Goal: Task Accomplishment & Management: Complete application form

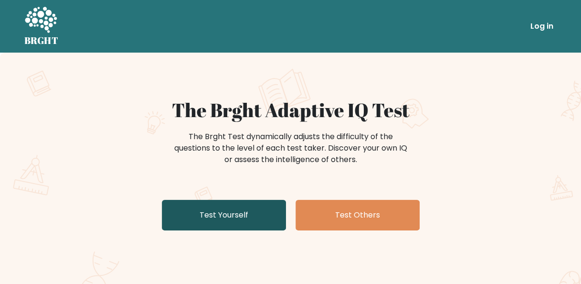
click at [219, 219] on link "Test Yourself" at bounding box center [224, 215] width 124 height 31
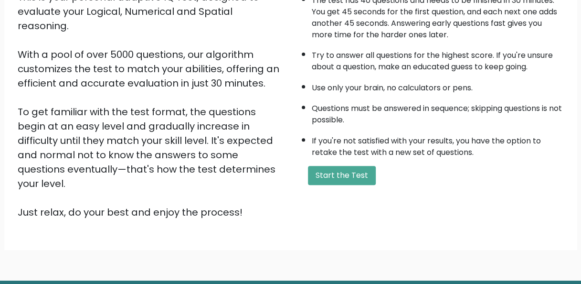
scroll to position [125, 0]
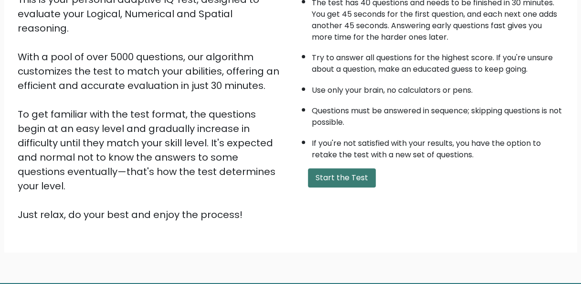
click at [344, 174] on button "Start the Test" at bounding box center [342, 177] width 68 height 19
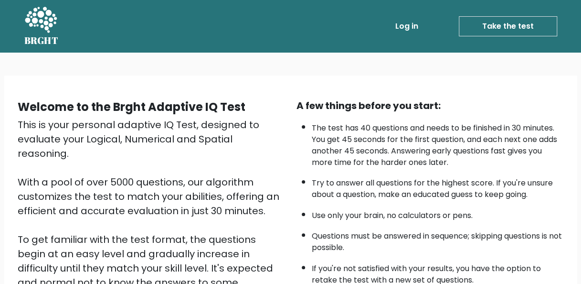
click at [515, 29] on link "Take the test" at bounding box center [508, 26] width 98 height 20
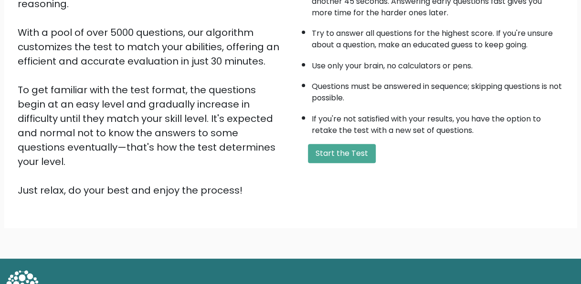
scroll to position [154, 0]
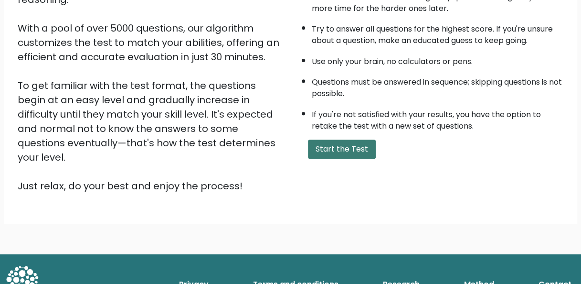
click at [346, 139] on button "Start the Test" at bounding box center [342, 148] width 68 height 19
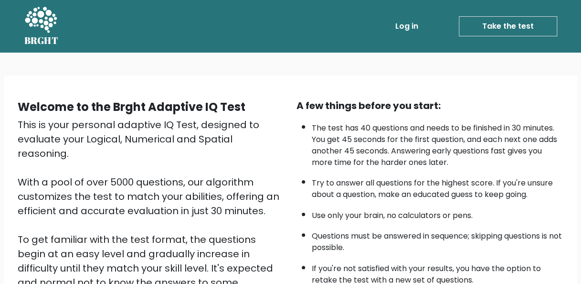
click at [525, 29] on link "Take the test" at bounding box center [508, 26] width 98 height 20
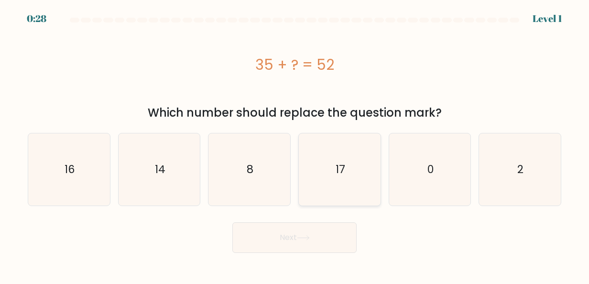
click at [343, 174] on text "17" at bounding box center [340, 168] width 10 height 15
click at [295, 144] on input "d. 17" at bounding box center [294, 143] width 0 height 2
radio input "true"
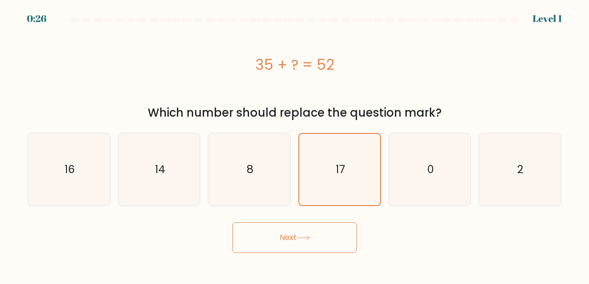
click at [321, 232] on button "Next" at bounding box center [294, 237] width 124 height 31
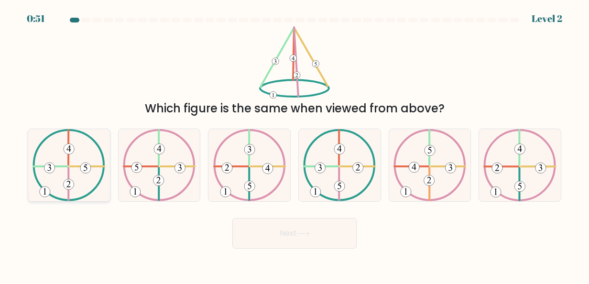
click at [66, 159] on icon at bounding box center [68, 165] width 73 height 72
click at [294, 144] on input "a." at bounding box center [294, 143] width 0 height 2
radio input "true"
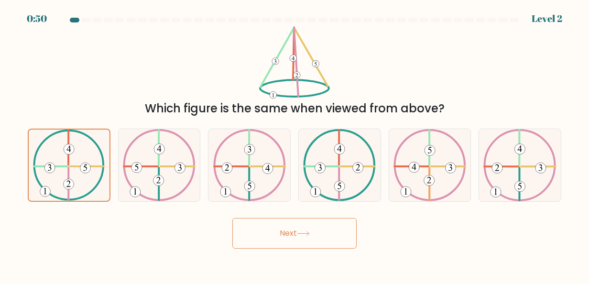
click at [289, 236] on button "Next" at bounding box center [294, 233] width 124 height 31
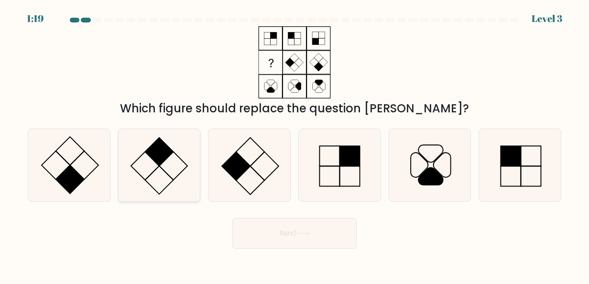
click at [173, 161] on icon at bounding box center [159, 165] width 72 height 72
click at [294, 144] on input "b." at bounding box center [294, 143] width 0 height 2
radio input "true"
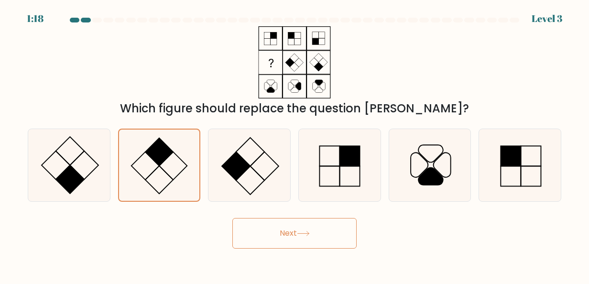
click at [272, 229] on button "Next" at bounding box center [294, 233] width 124 height 31
click at [301, 229] on button "Next" at bounding box center [294, 233] width 124 height 31
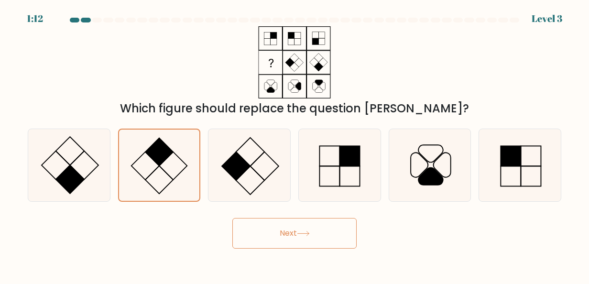
click at [292, 233] on button "Next" at bounding box center [294, 233] width 124 height 31
click at [232, 218] on button "Next" at bounding box center [294, 233] width 124 height 31
click at [381, 71] on div "Which figure should replace the question mark?" at bounding box center [294, 71] width 545 height 91
click at [70, 173] on rect at bounding box center [70, 179] width 28 height 28
click at [294, 144] on input "a." at bounding box center [294, 143] width 0 height 2
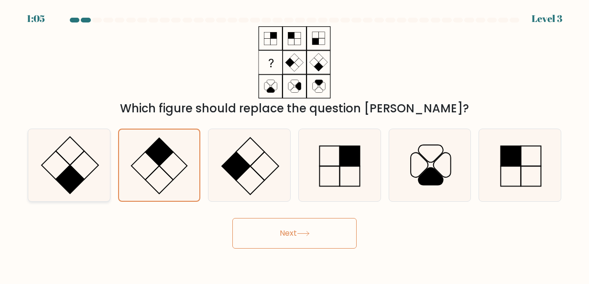
radio input "true"
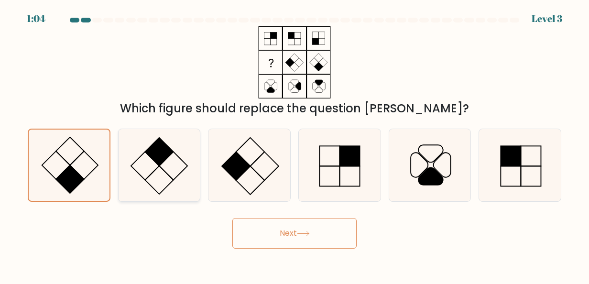
click at [141, 158] on icon at bounding box center [159, 165] width 72 height 72
click at [294, 144] on input "b." at bounding box center [294, 143] width 0 height 2
radio input "true"
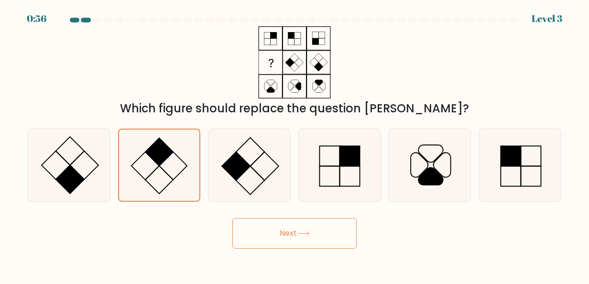
click at [261, 230] on button "Next" at bounding box center [294, 233] width 124 height 31
drag, startPoint x: 261, startPoint y: 230, endPoint x: 251, endPoint y: 230, distance: 10.0
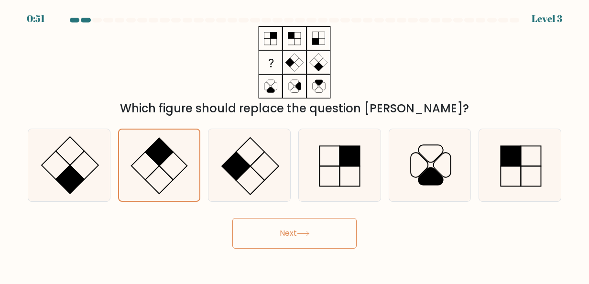
drag, startPoint x: 251, startPoint y: 230, endPoint x: 187, endPoint y: 246, distance: 66.0
click at [187, 246] on div "Next" at bounding box center [294, 230] width 545 height 35
click at [252, 248] on body "0:50 Level 3" at bounding box center [294, 142] width 589 height 284
click at [306, 223] on button "Next" at bounding box center [294, 233] width 124 height 31
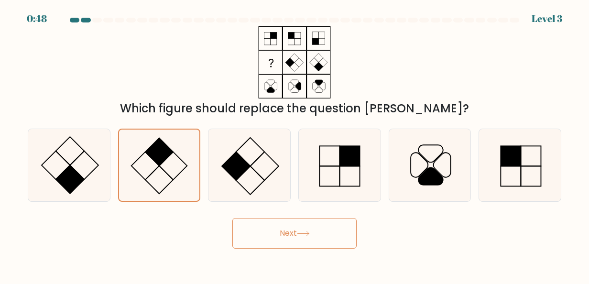
click at [306, 223] on button "Next" at bounding box center [294, 233] width 124 height 31
click at [232, 218] on button "Next" at bounding box center [294, 233] width 124 height 31
click at [305, 231] on icon at bounding box center [303, 233] width 13 height 5
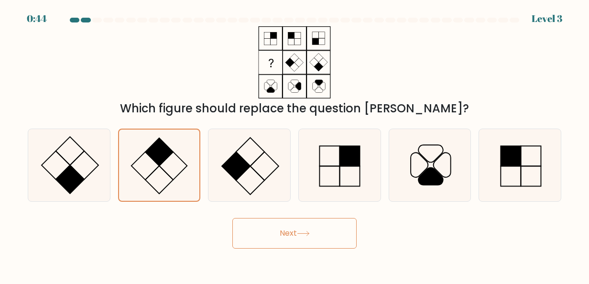
click at [305, 231] on icon at bounding box center [303, 233] width 13 height 5
drag, startPoint x: 305, startPoint y: 230, endPoint x: 253, endPoint y: 170, distance: 79.3
click at [253, 170] on icon at bounding box center [249, 165] width 72 height 72
click at [294, 144] on input "c." at bounding box center [294, 143] width 0 height 2
radio input "true"
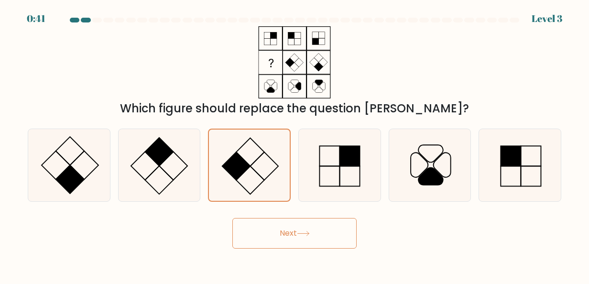
click at [279, 231] on button "Next" at bounding box center [294, 233] width 124 height 31
click at [195, 185] on div at bounding box center [159, 164] width 83 height 73
click at [294, 144] on input "b." at bounding box center [294, 143] width 0 height 2
radio input "true"
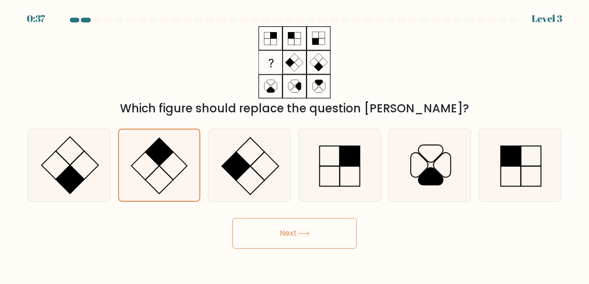
click at [251, 228] on button "Next" at bounding box center [294, 233] width 124 height 31
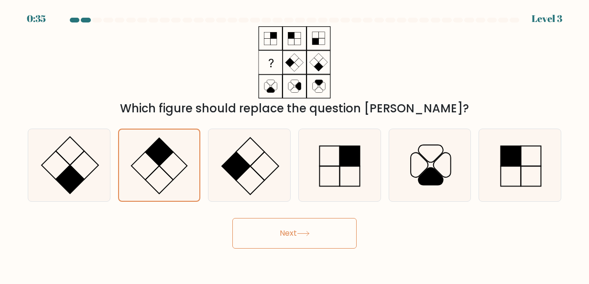
click at [251, 228] on button "Next" at bounding box center [294, 233] width 124 height 31
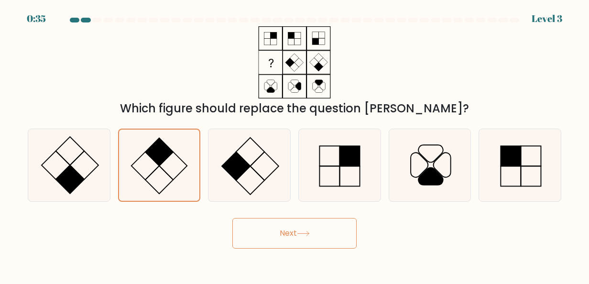
click at [251, 228] on button "Next" at bounding box center [294, 233] width 124 height 31
drag, startPoint x: 251, startPoint y: 228, endPoint x: 228, endPoint y: 174, distance: 58.6
click at [228, 174] on form at bounding box center [294, 133] width 589 height 231
click at [303, 236] on button "Next" at bounding box center [294, 233] width 124 height 31
click at [232, 218] on button "Next" at bounding box center [294, 233] width 124 height 31
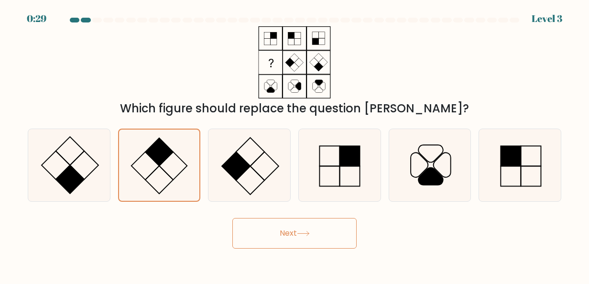
click at [232, 218] on button "Next" at bounding box center [294, 233] width 124 height 31
click at [522, 159] on icon at bounding box center [519, 165] width 72 height 72
click at [295, 144] on input "f." at bounding box center [294, 143] width 0 height 2
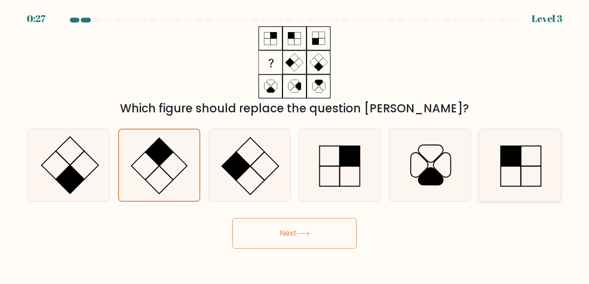
radio input "true"
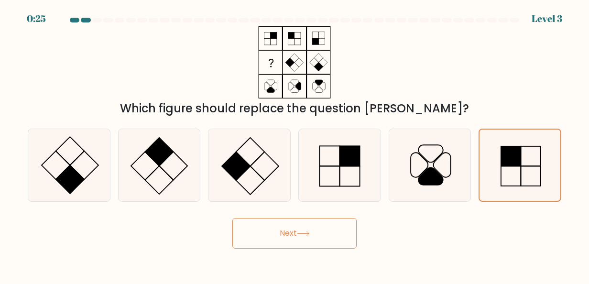
click at [334, 235] on button "Next" at bounding box center [294, 233] width 124 height 31
click at [176, 170] on icon at bounding box center [159, 165] width 72 height 72
click at [294, 144] on input "b." at bounding box center [294, 143] width 0 height 2
radio input "true"
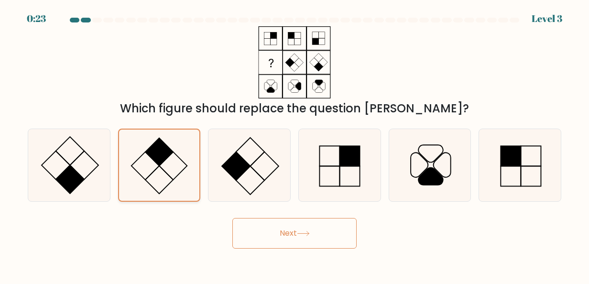
click at [232, 218] on button "Next" at bounding box center [294, 233] width 124 height 31
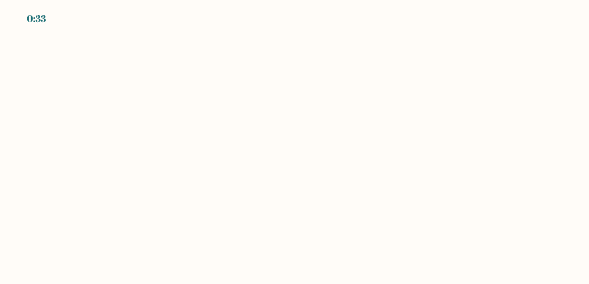
click at [257, 240] on body "0:33" at bounding box center [294, 142] width 589 height 284
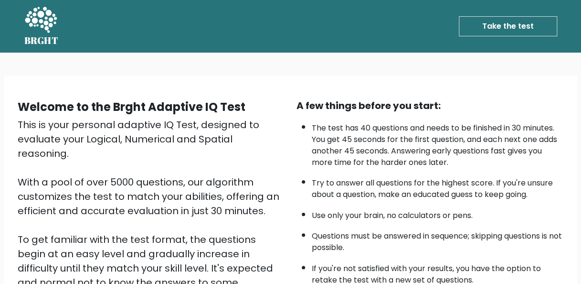
drag, startPoint x: 0, startPoint y: 0, endPoint x: 525, endPoint y: 29, distance: 526.2
click at [525, 29] on link "Take the test" at bounding box center [508, 26] width 98 height 20
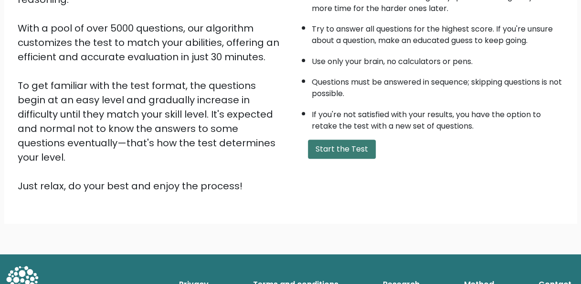
click at [357, 148] on button "Start the Test" at bounding box center [342, 148] width 68 height 19
